Goal: Navigation & Orientation: Go to known website

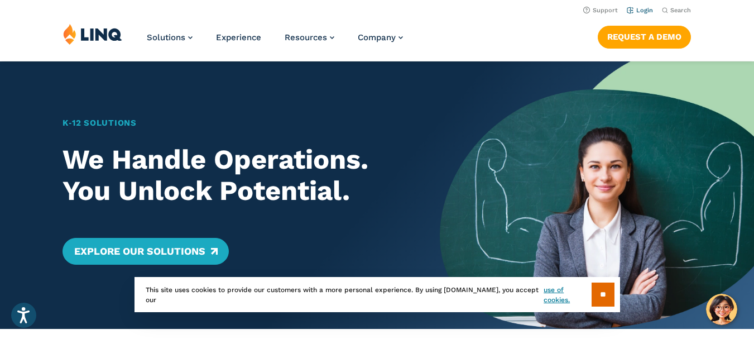
click at [643, 9] on link "Login" at bounding box center [640, 10] width 26 height 7
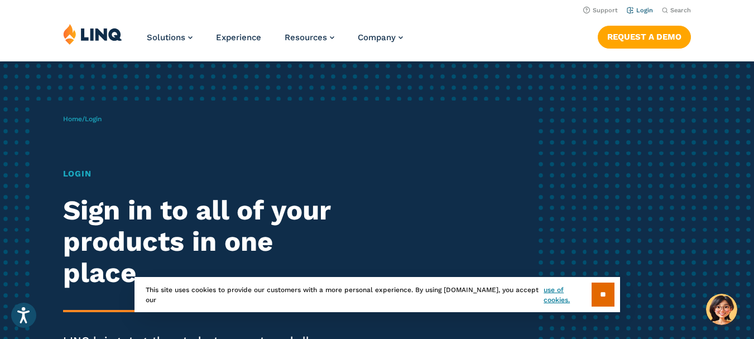
click at [642, 9] on link "Login" at bounding box center [640, 10] width 26 height 7
click at [603, 299] on input "**" at bounding box center [602, 294] width 23 height 24
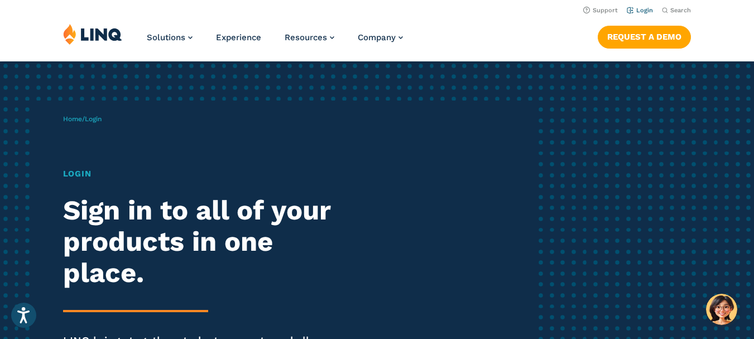
click at [647, 9] on link "Login" at bounding box center [640, 10] width 26 height 7
click at [504, 40] on div "Solutions Nutrition Overview NEW School Nutrition Suite School Nutrition State …" at bounding box center [377, 41] width 754 height 37
click at [635, 8] on link "Login" at bounding box center [640, 10] width 26 height 7
